Goal: Task Accomplishment & Management: Complete application form

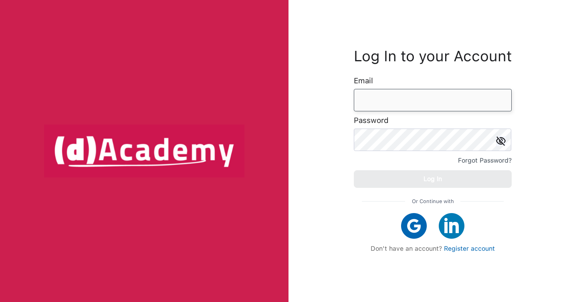
click at [380, 97] on input "email" at bounding box center [433, 100] width 158 height 22
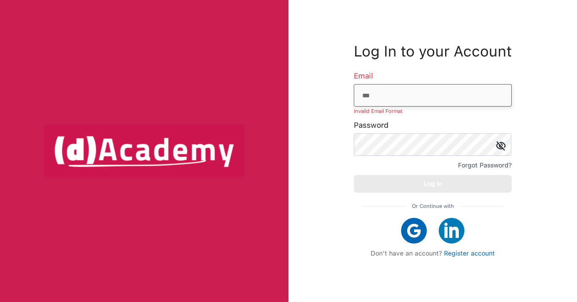
type input "**********"
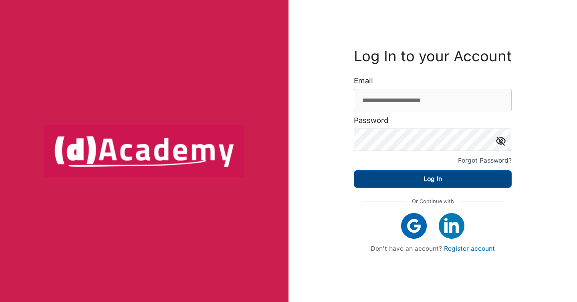
click at [456, 183] on button "Log In" at bounding box center [433, 179] width 158 height 18
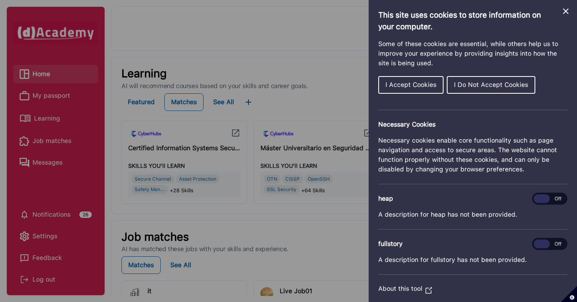
click at [413, 88] on span "I Accept Cookies" at bounding box center [410, 85] width 51 height 8
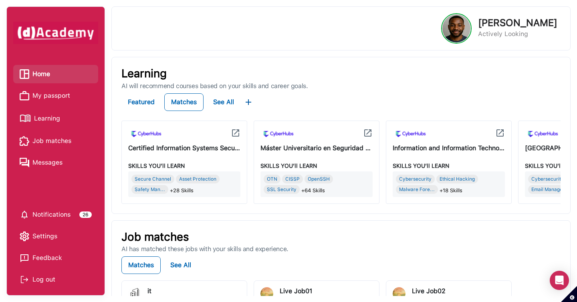
click at [45, 116] on span "Learning" at bounding box center [47, 119] width 26 height 12
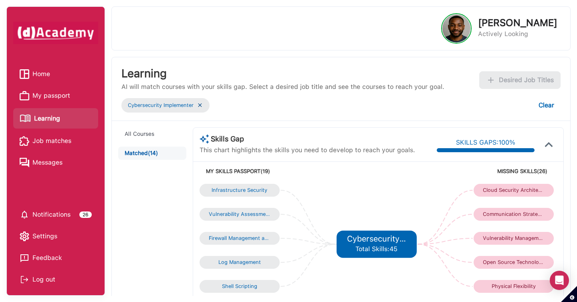
click at [67, 99] on span "My passport" at bounding box center [51, 96] width 38 height 12
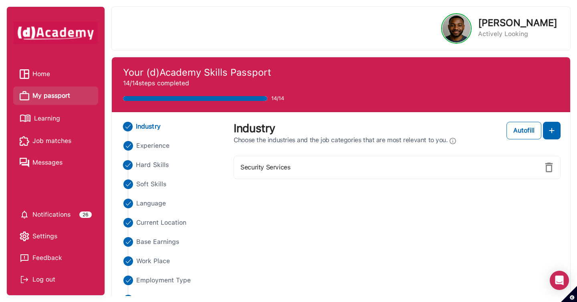
click at [157, 166] on span "Hard Skills" at bounding box center [152, 165] width 33 height 10
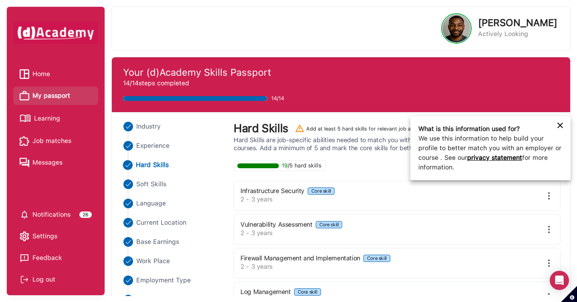
click at [559, 121] on icon at bounding box center [560, 126] width 10 height 10
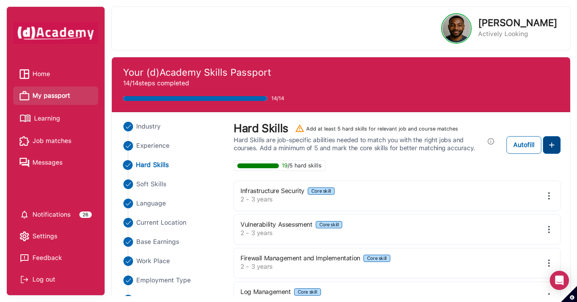
click at [556, 142] on img at bounding box center [552, 145] width 10 height 10
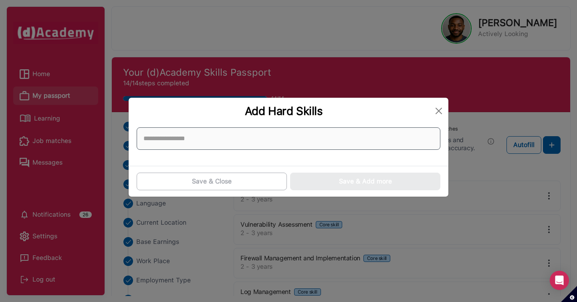
click at [401, 141] on input at bounding box center [289, 138] width 304 height 22
click at [394, 138] on input at bounding box center [289, 138] width 304 height 22
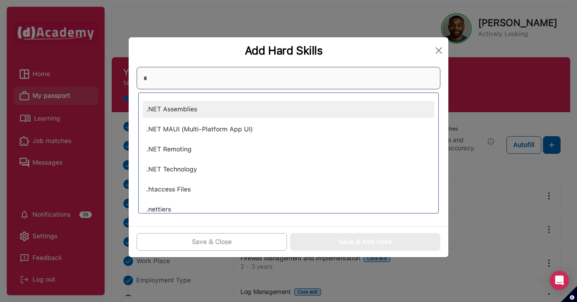
type input "**"
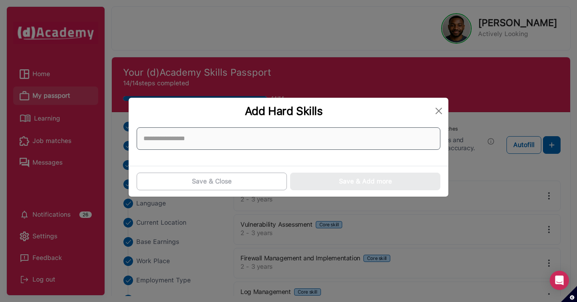
click at [379, 132] on input at bounding box center [289, 138] width 304 height 22
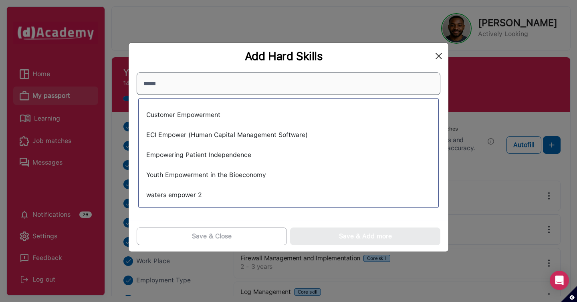
type input "*****"
click at [436, 60] on button "Close" at bounding box center [438, 56] width 13 height 13
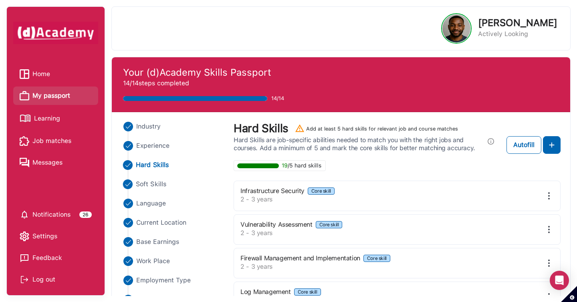
click at [154, 186] on span "Soft Skills" at bounding box center [151, 184] width 30 height 10
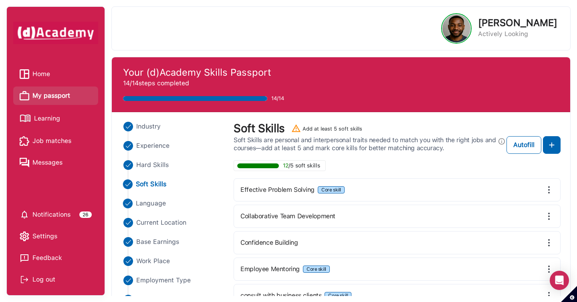
scroll to position [76, 0]
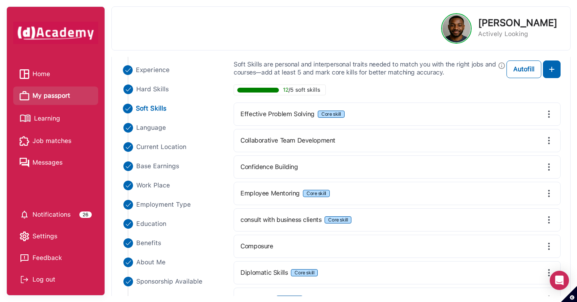
click at [161, 71] on span "Experience" at bounding box center [153, 70] width 34 height 10
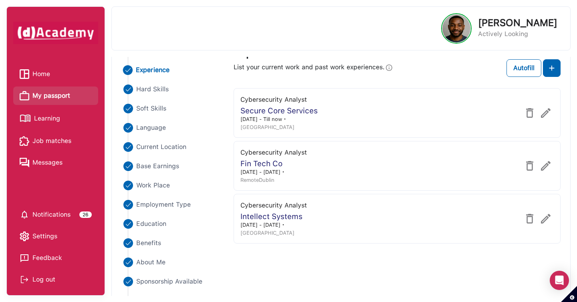
scroll to position [73, 0]
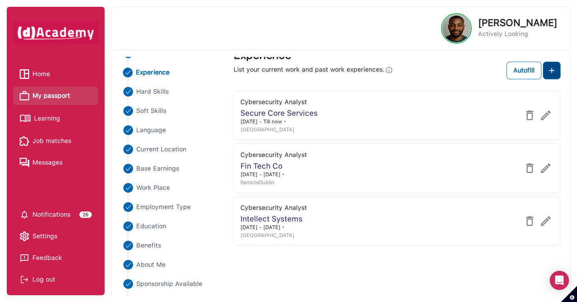
click at [553, 70] on img at bounding box center [552, 71] width 10 height 10
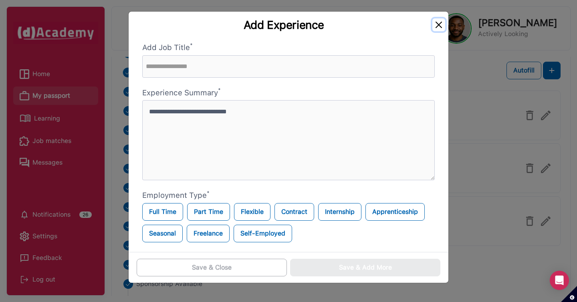
click at [440, 26] on button "Close" at bounding box center [438, 24] width 13 height 13
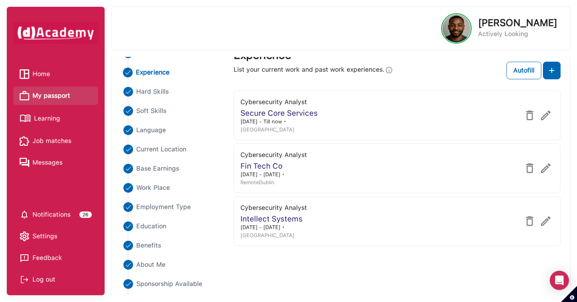
click at [513, 81] on div "Experience List your current work and past work experiences. Autofill Cybersecu…" at bounding box center [397, 147] width 327 height 198
click at [513, 75] on div "Autofill" at bounding box center [523, 71] width 21 height 10
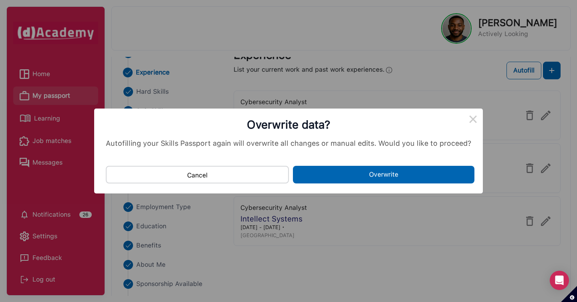
click at [354, 163] on div "Cancel No Overwrite" at bounding box center [288, 171] width 389 height 28
click at [354, 165] on div "Cancel No Overwrite" at bounding box center [288, 171] width 389 height 28
click at [354, 175] on button "Overwrite" at bounding box center [383, 175] width 181 height 18
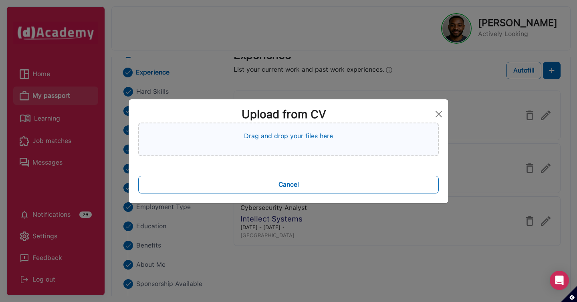
click at [315, 144] on div "Drag and drop your files here" at bounding box center [288, 140] width 300 height 34
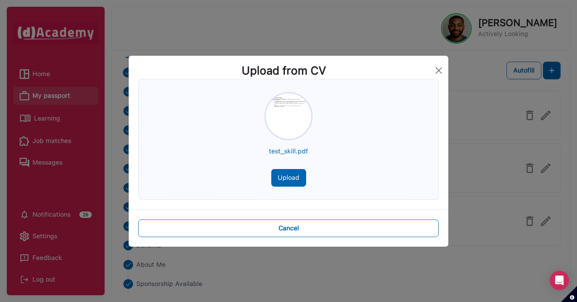
click at [293, 179] on button "Upload" at bounding box center [288, 178] width 35 height 18
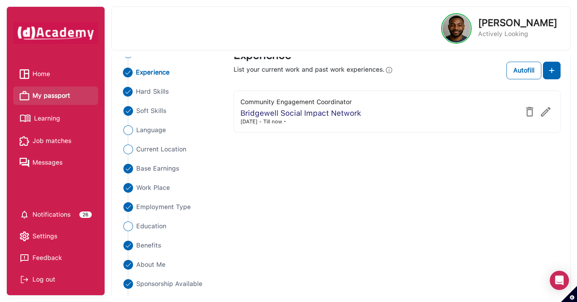
click at [151, 92] on span "Hard Skills" at bounding box center [152, 92] width 33 height 10
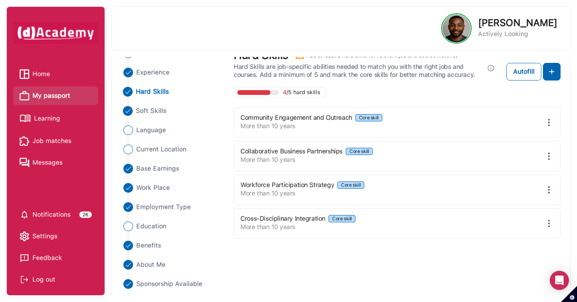
click at [157, 113] on span "Soft Skills" at bounding box center [151, 111] width 30 height 10
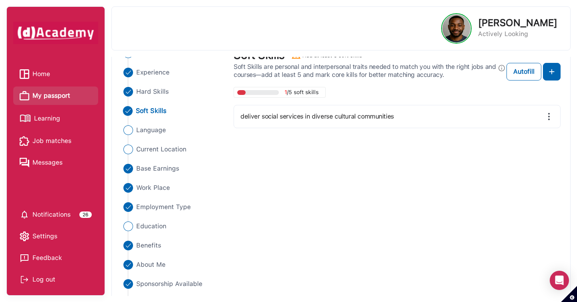
click at [51, 236] on span "Settings" at bounding box center [44, 236] width 25 height 12
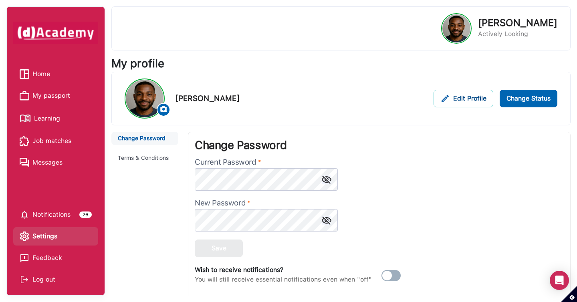
click at [458, 105] on button "Edit Profile" at bounding box center [464, 99] width 60 height 18
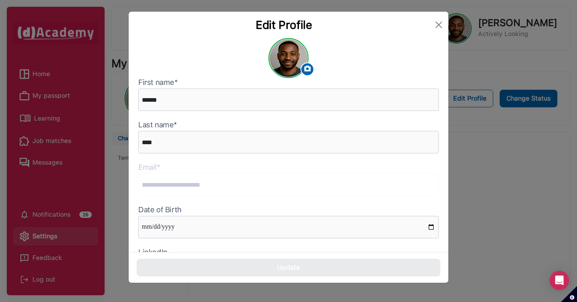
scroll to position [45, 0]
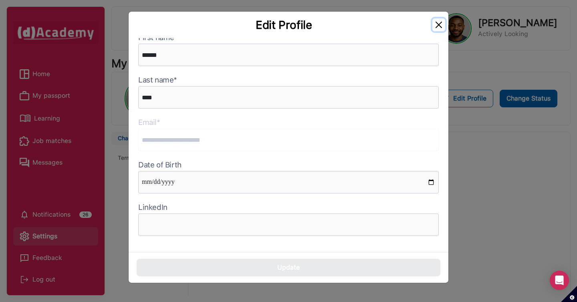
click at [439, 26] on button "Close" at bounding box center [438, 24] width 13 height 13
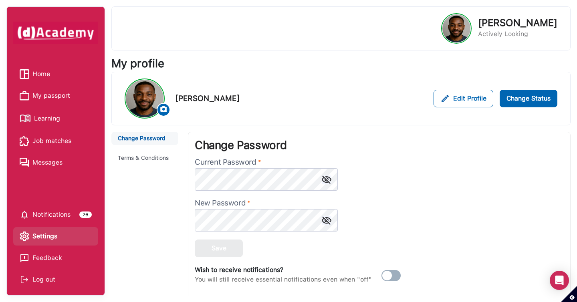
click at [54, 234] on span "Settings" at bounding box center [44, 236] width 25 height 12
click at [468, 101] on div "Edit Profile" at bounding box center [463, 99] width 46 height 10
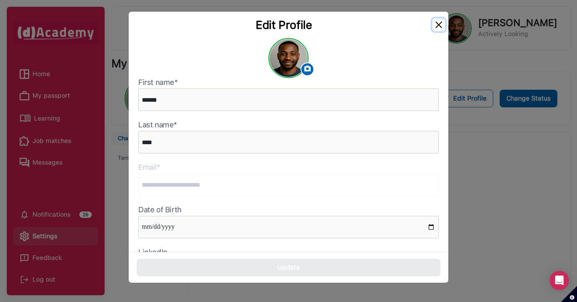
click at [440, 25] on button "Close" at bounding box center [438, 24] width 13 height 13
